Goal: Task Accomplishment & Management: Use online tool/utility

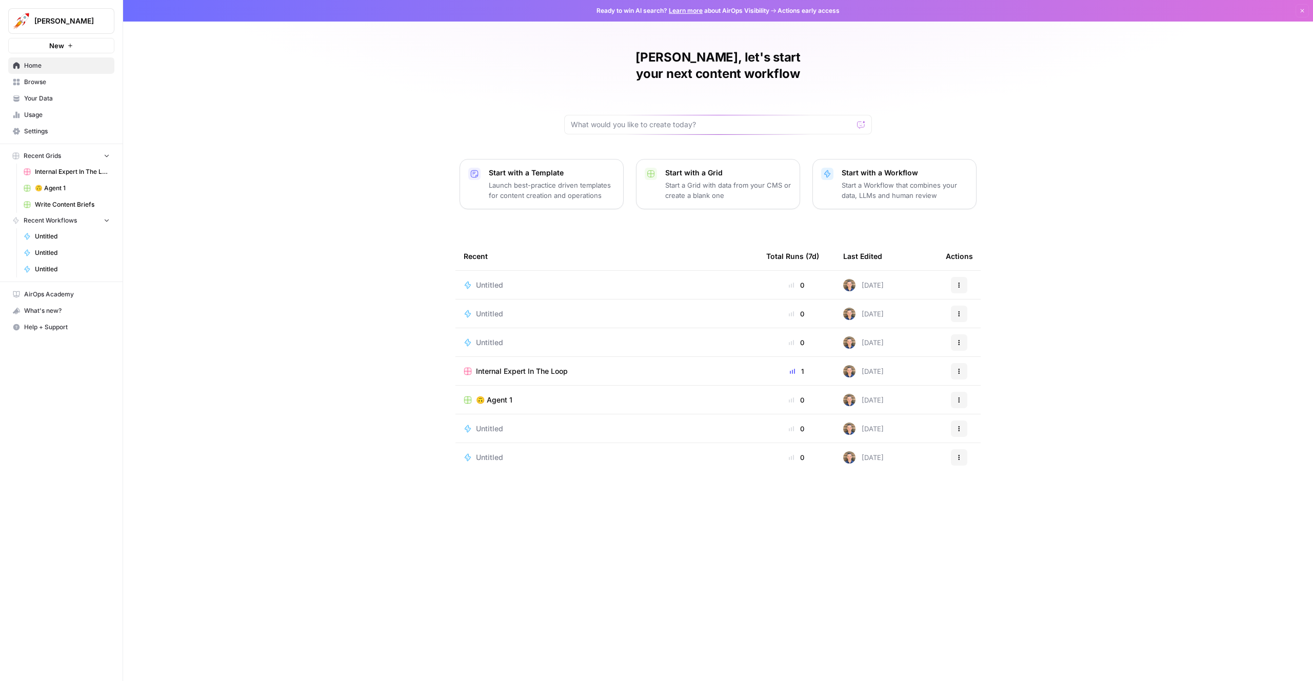
click at [87, 12] on button "Alex Testing" at bounding box center [61, 21] width 106 height 26
type input "gong"
click at [62, 80] on span "AirOps AEO - Single Brand (Gong)" at bounding box center [98, 77] width 135 height 10
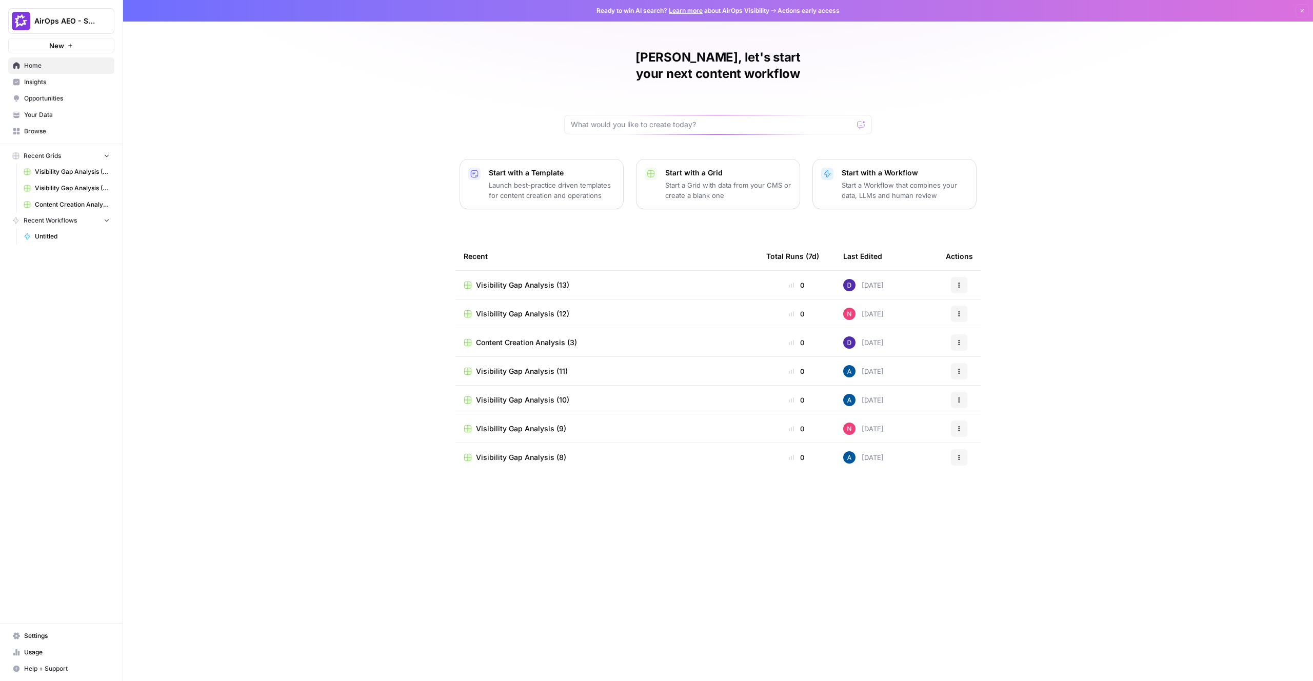
click at [46, 103] on span "Opportunities" at bounding box center [67, 98] width 86 height 9
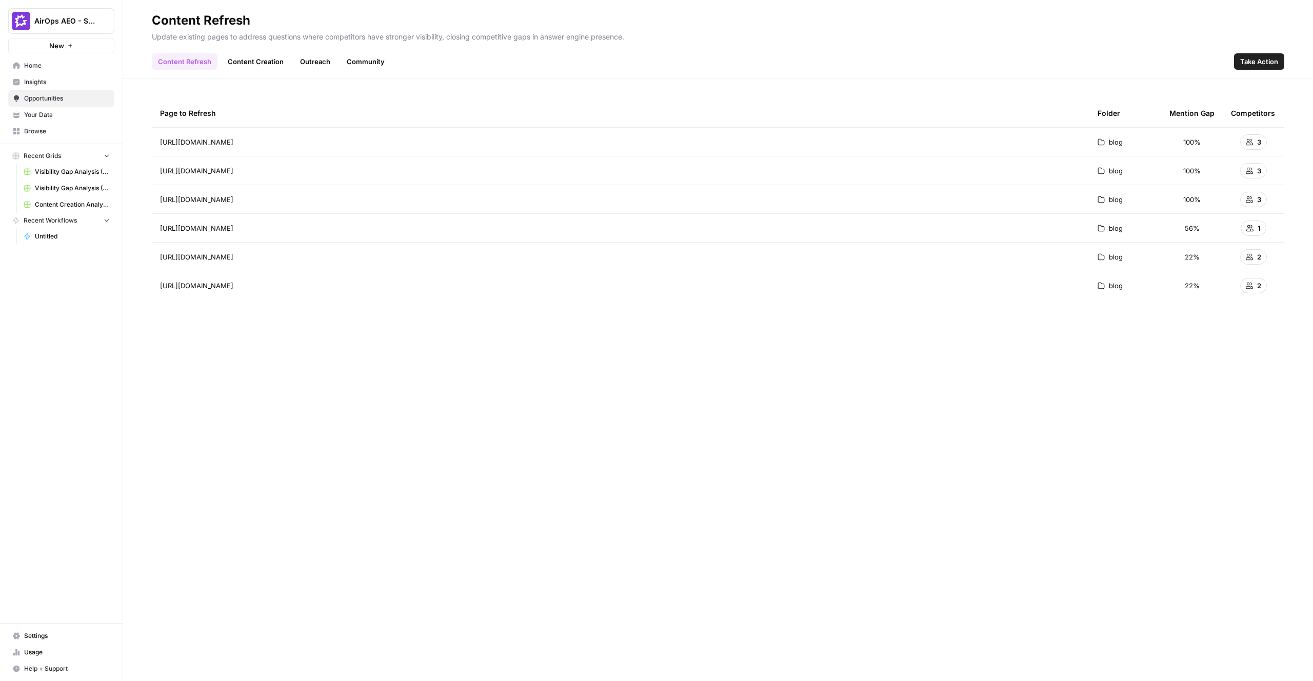
click at [245, 65] on link "Content Creation" at bounding box center [256, 61] width 68 height 16
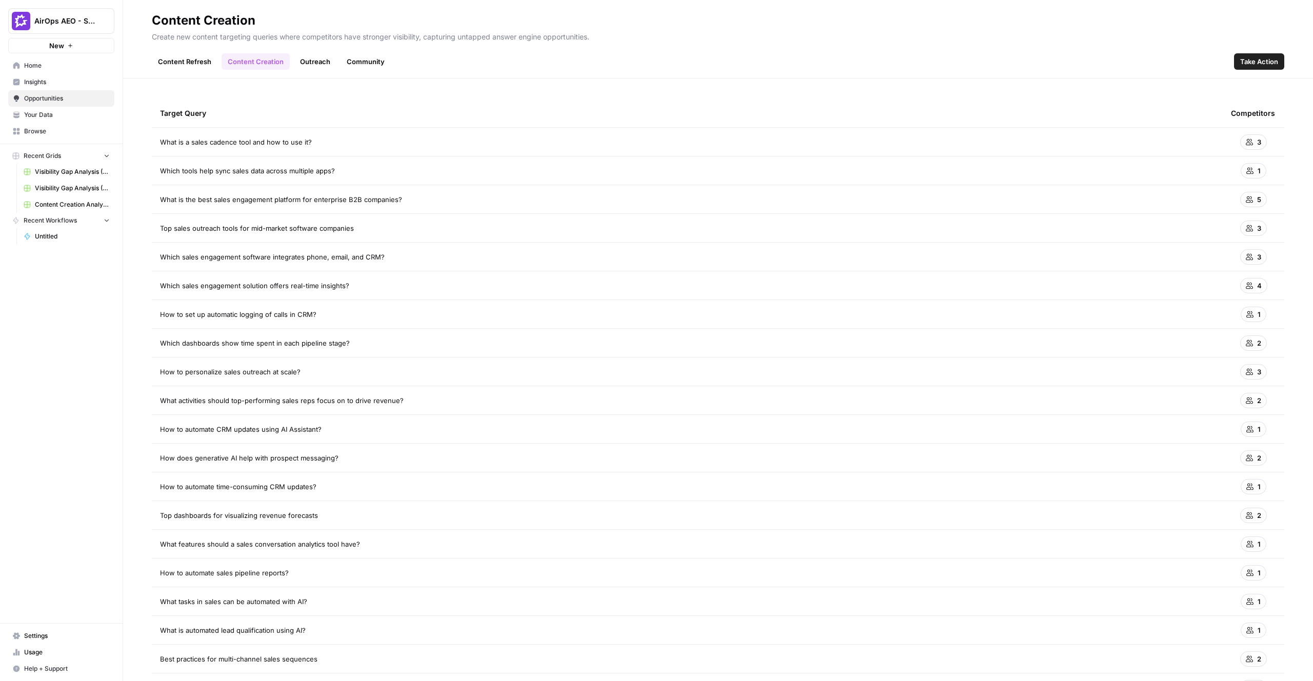
click at [316, 55] on link "Outreach" at bounding box center [315, 61] width 43 height 16
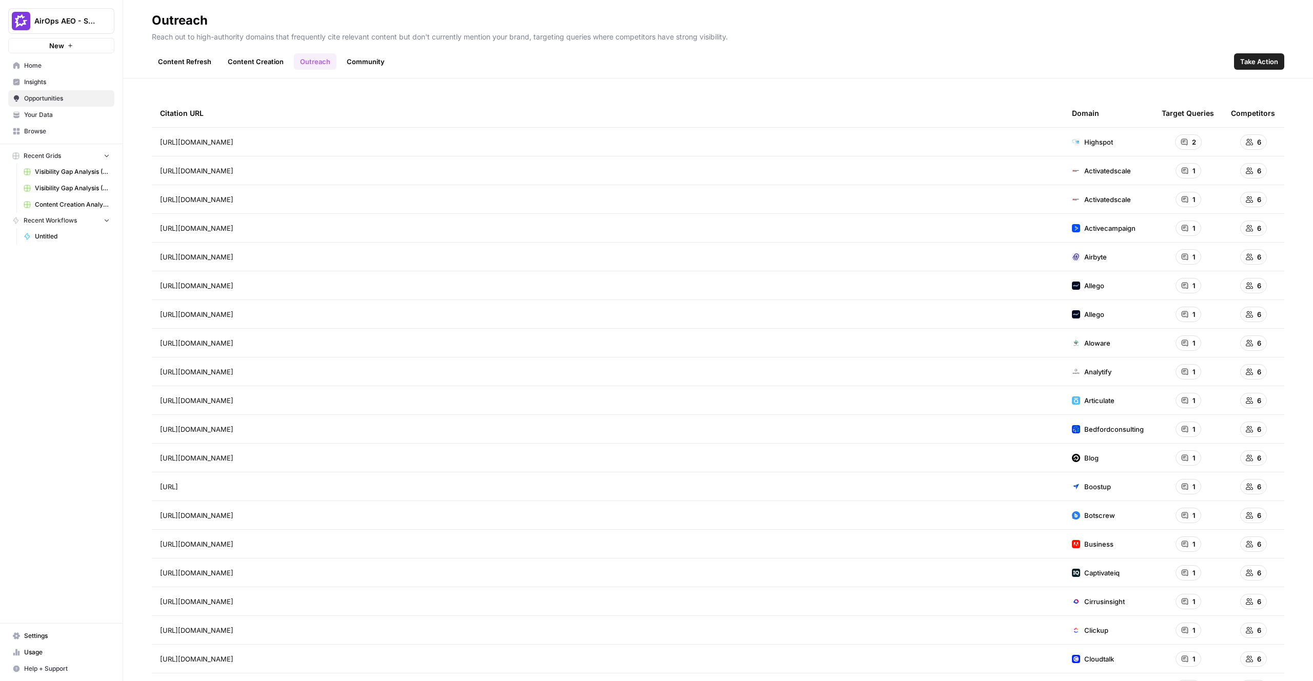
click at [1194, 141] on span "2" at bounding box center [1194, 142] width 4 height 10
click at [1268, 141] on div "6" at bounding box center [1253, 141] width 45 height 15
click at [178, 51] on div "Content Refresh Content Creation Outreach Community Take Action" at bounding box center [718, 57] width 1133 height 25
click at [42, 81] on span "Insights" at bounding box center [67, 81] width 86 height 9
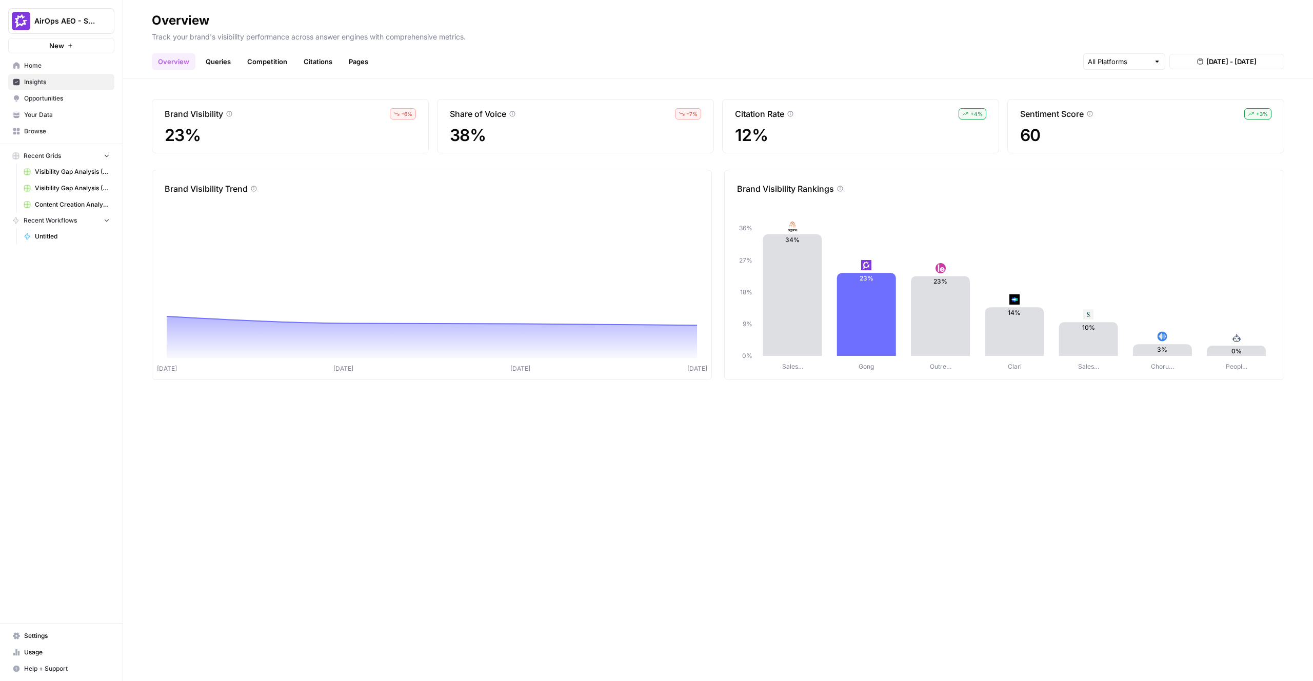
click at [228, 61] on link "Queries" at bounding box center [218, 61] width 37 height 16
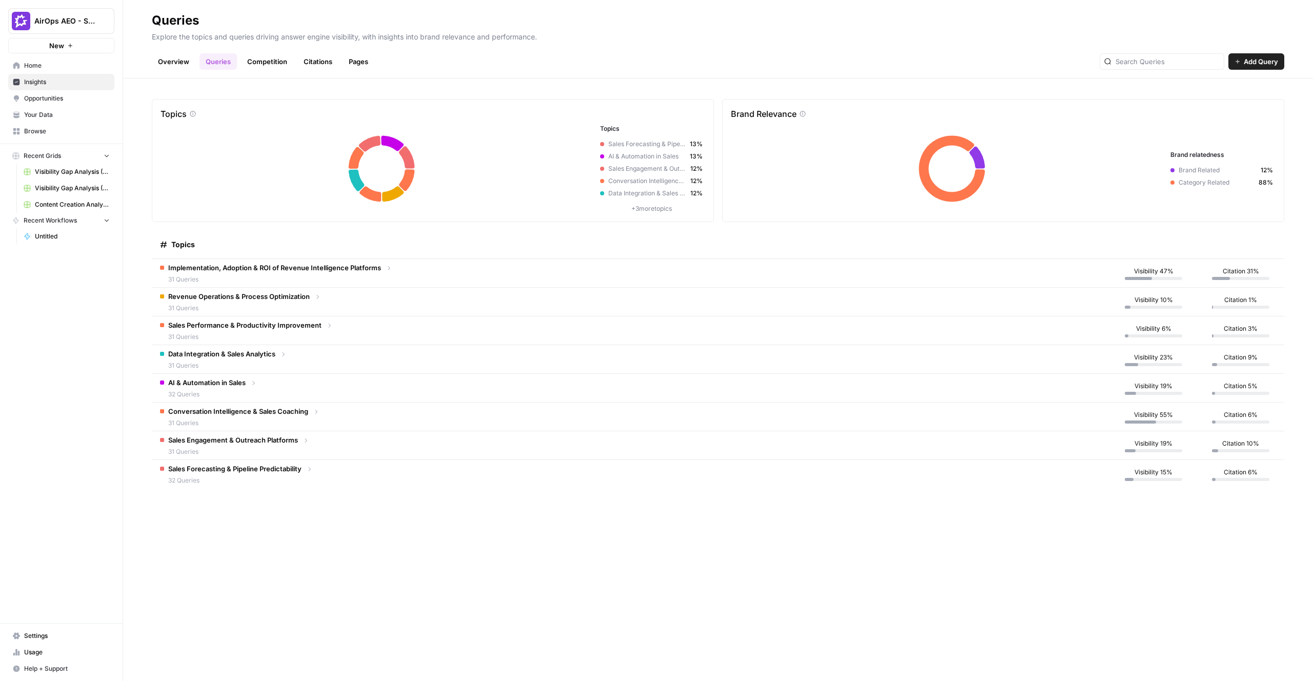
click at [627, 299] on td "Revenue Operations & Process Optimization 31 Queries" at bounding box center [631, 302] width 958 height 28
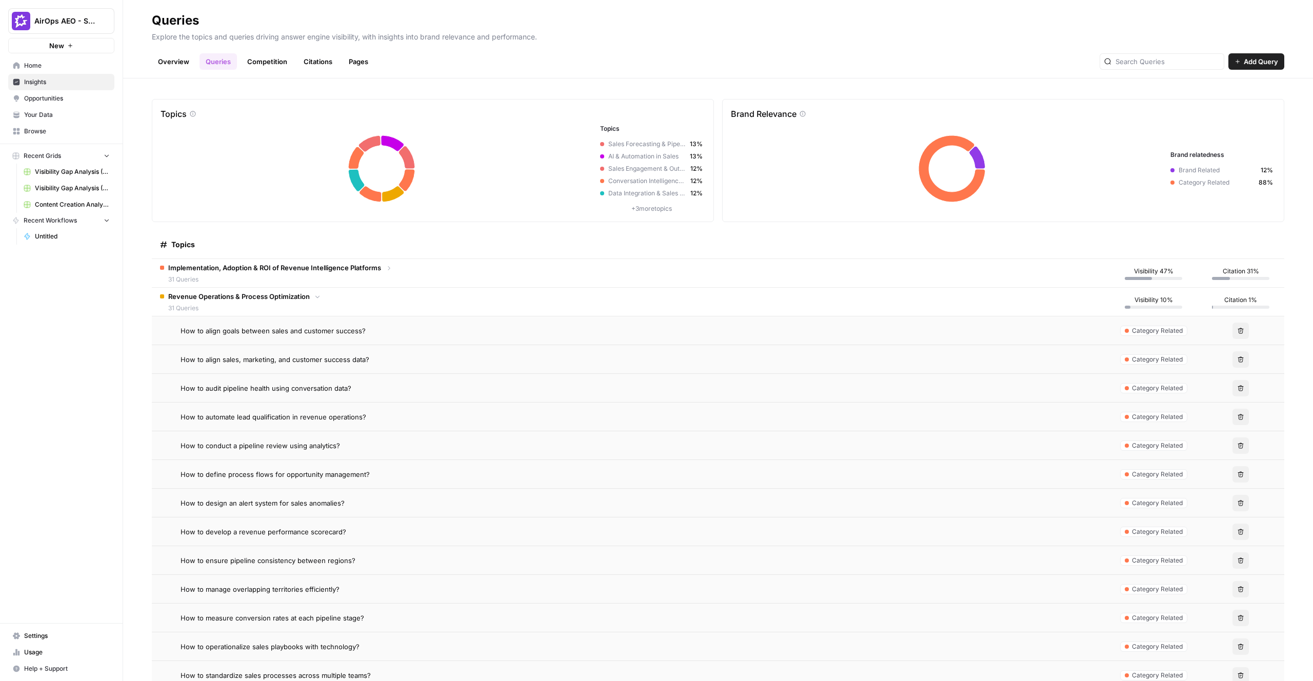
click at [841, 335] on div "How to align goals between sales and customer success?" at bounding box center [641, 331] width 921 height 10
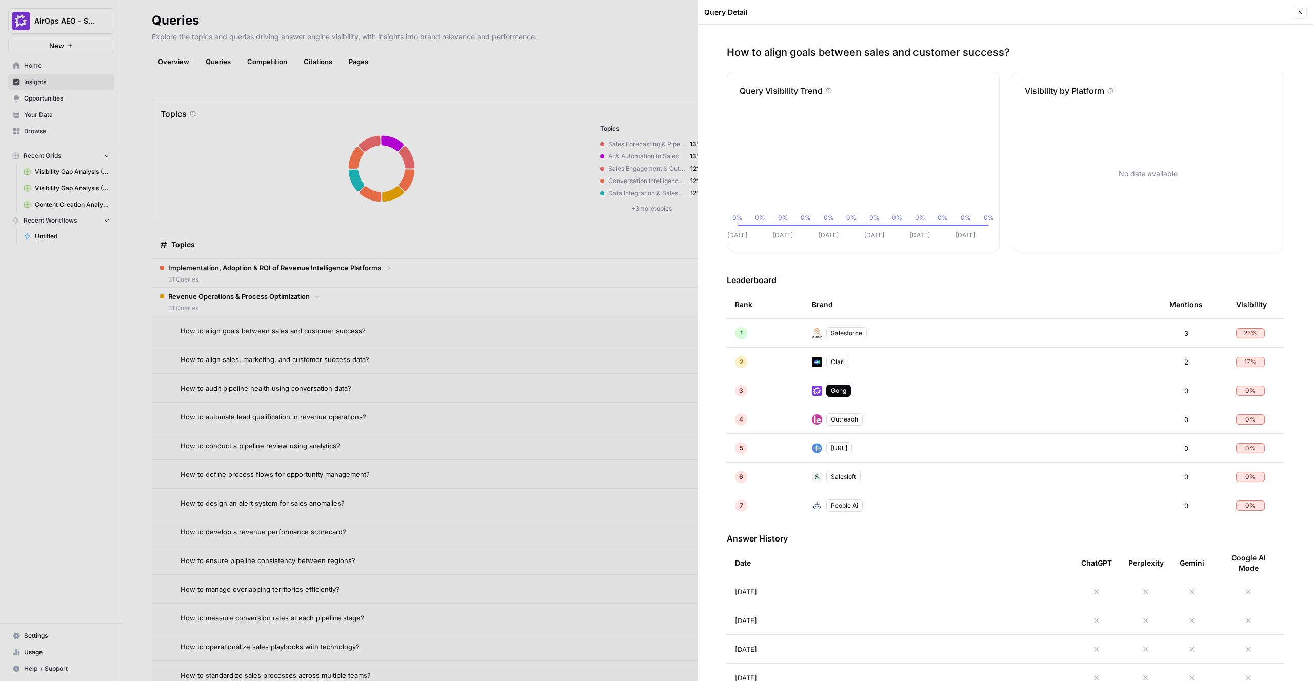
click at [1302, 12] on icon "button" at bounding box center [1300, 12] width 6 height 6
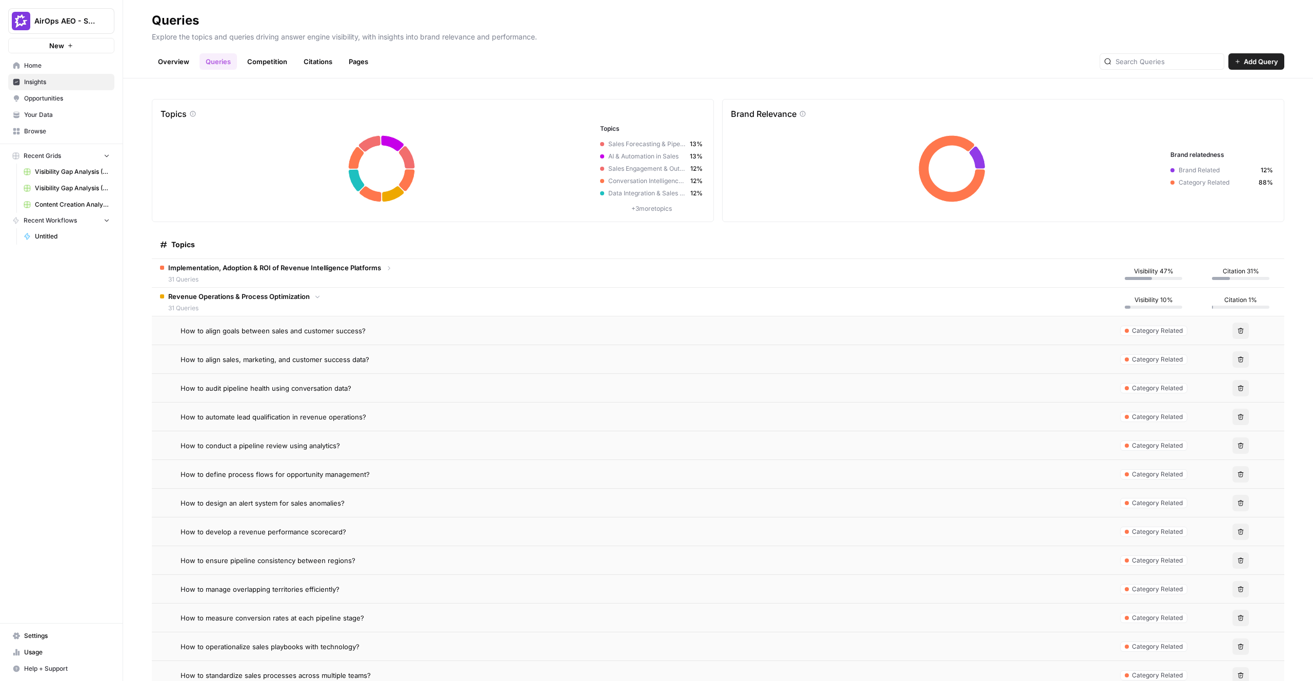
click at [1016, 419] on div "How to automate lead qualification in revenue operations?" at bounding box center [641, 417] width 921 height 10
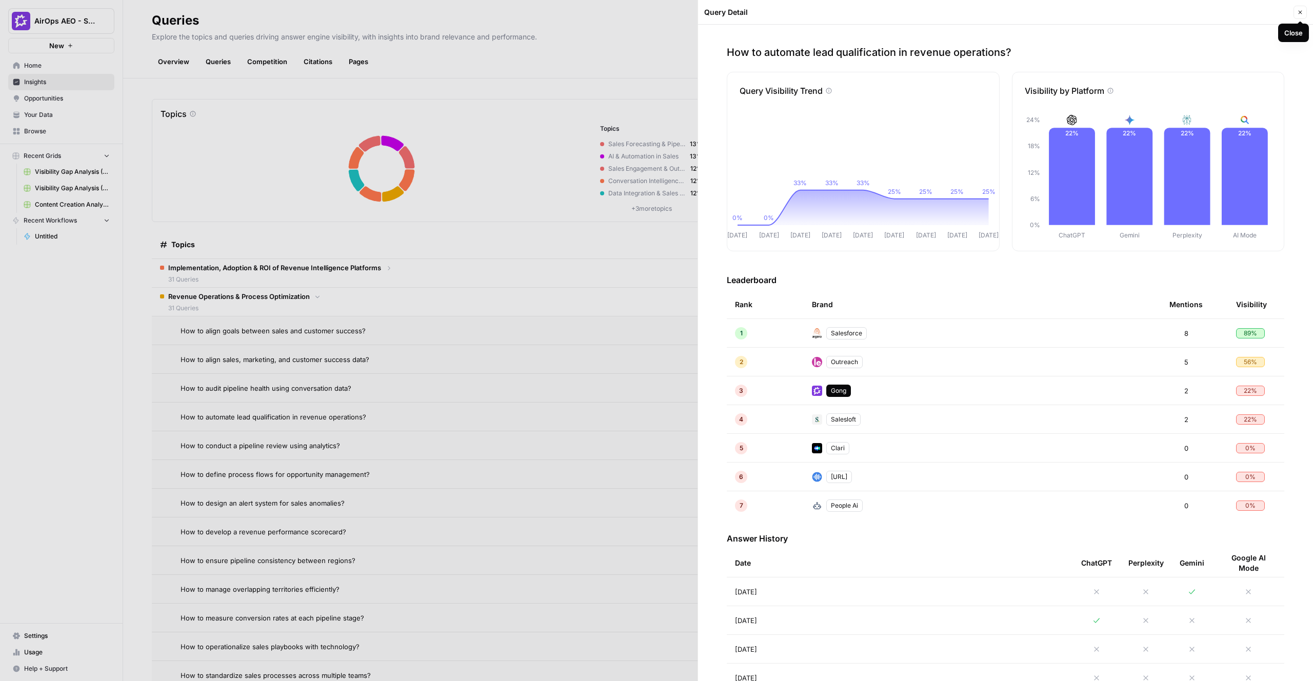
click at [1301, 17] on button "Close" at bounding box center [1300, 12] width 13 height 13
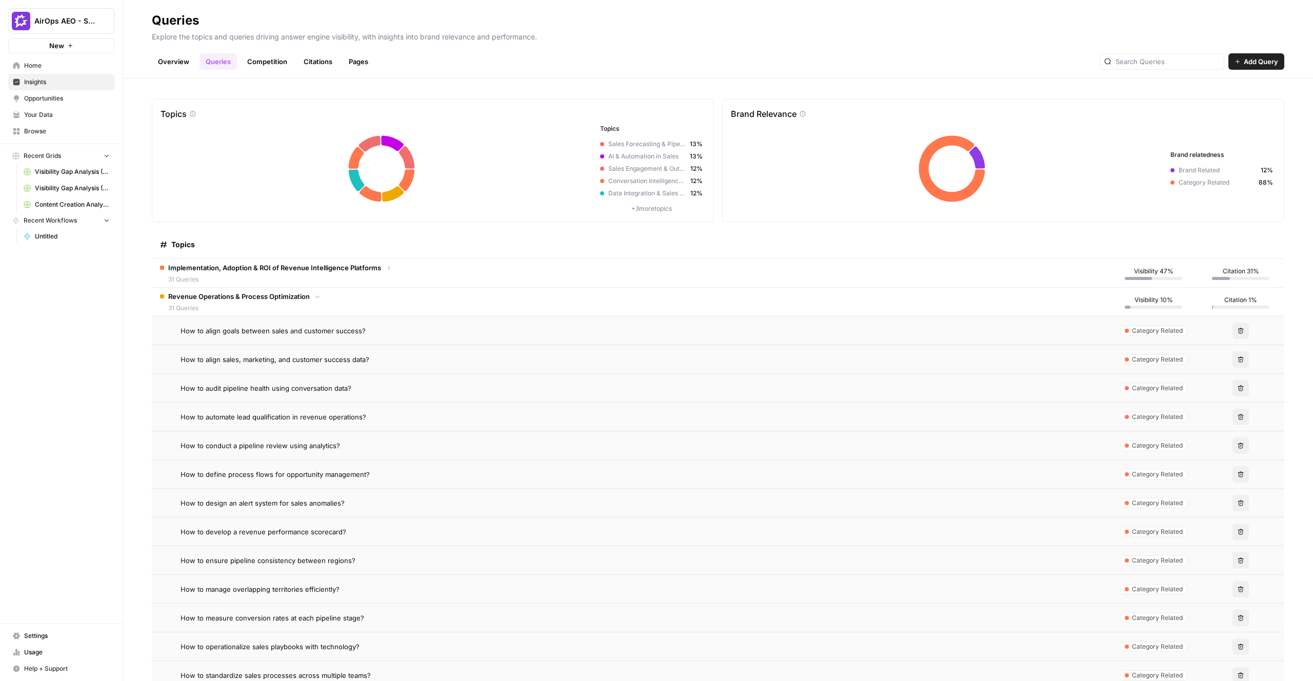
click at [669, 48] on div "Overview Queries Competition Citations Pages Add Query" at bounding box center [718, 57] width 1133 height 25
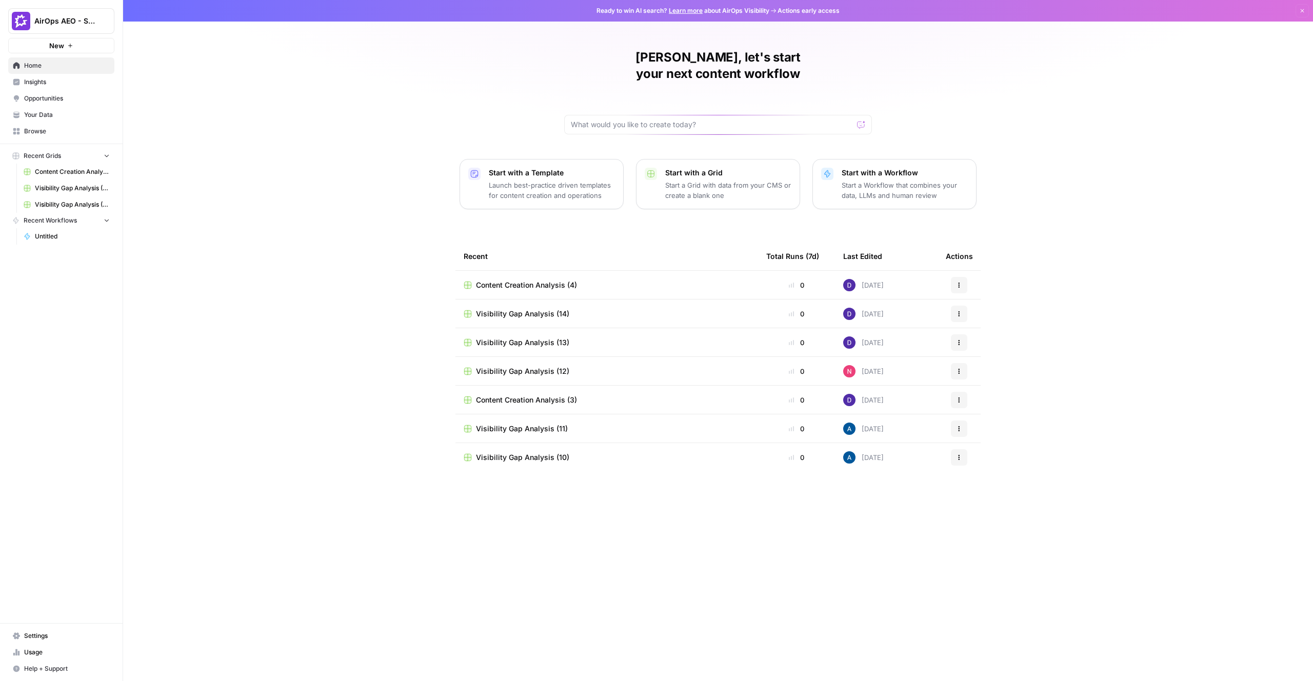
click at [48, 115] on span "Your Data" at bounding box center [67, 114] width 86 height 9
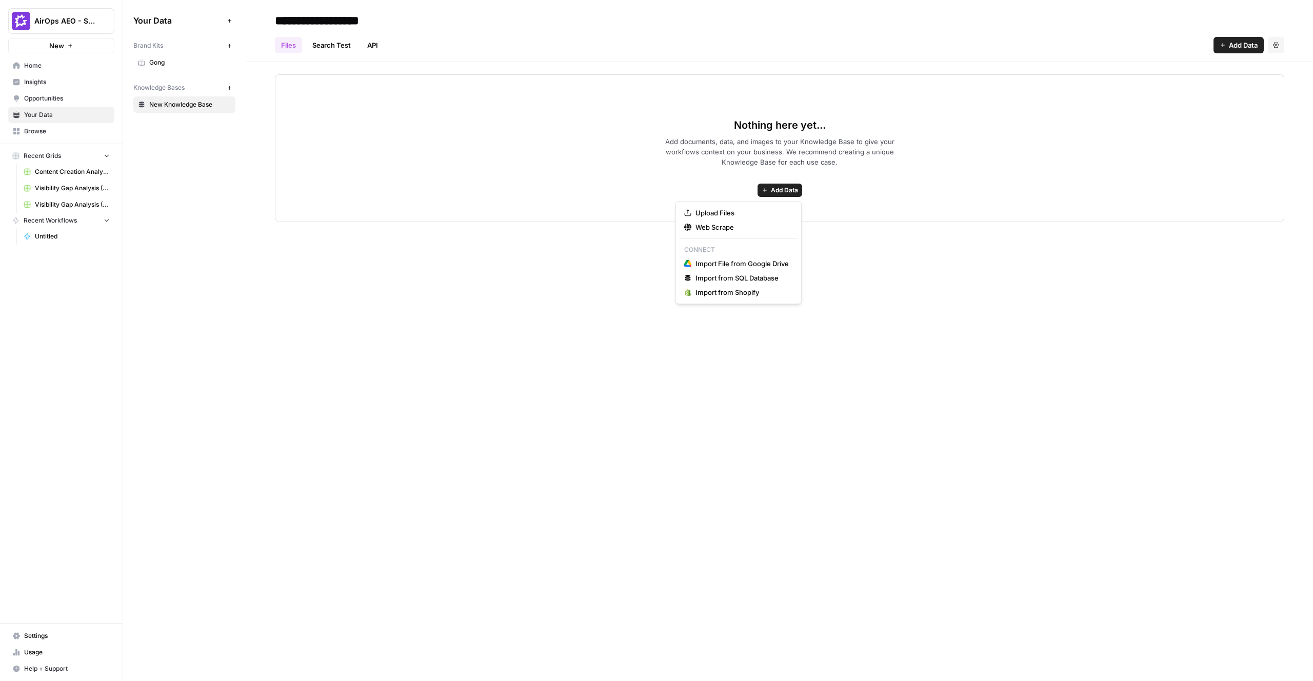
click at [785, 188] on span "Add Data" at bounding box center [784, 190] width 27 height 9
click at [731, 209] on span "Upload Files" at bounding box center [742, 213] width 93 height 10
